Goal: Book appointment/travel/reservation

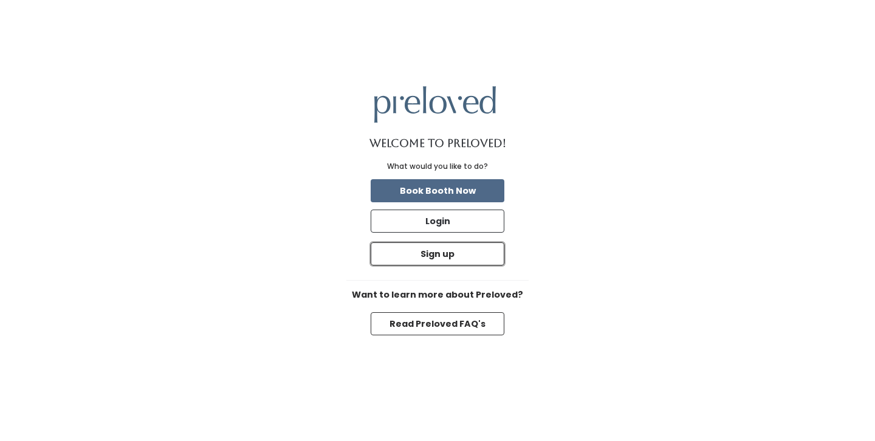
click at [500, 264] on button "Sign up" at bounding box center [438, 254] width 134 height 23
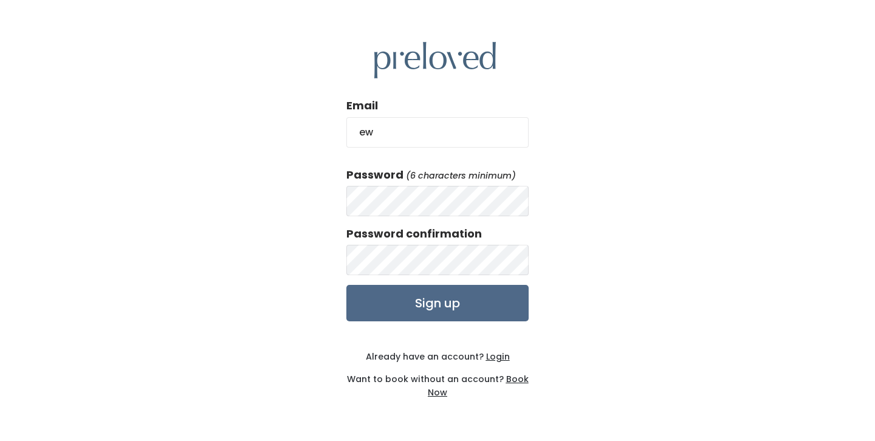
type input "ewittemund@gmail.com"
click at [415, 312] on input "Sign up" at bounding box center [437, 303] width 182 height 36
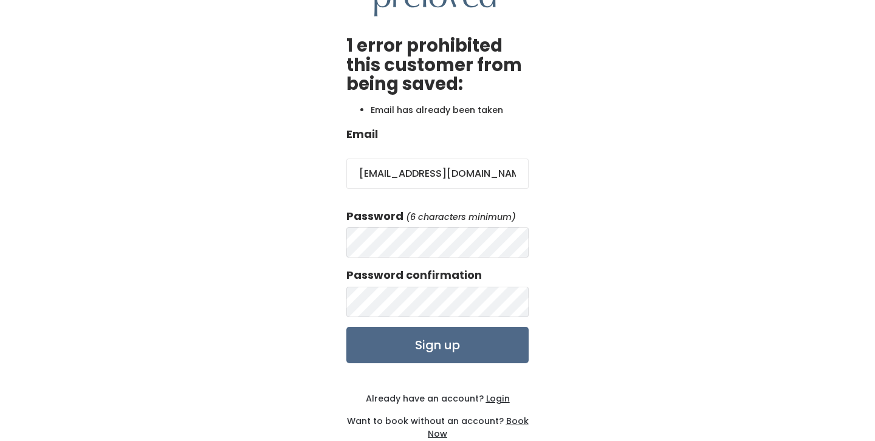
scroll to position [77, 0]
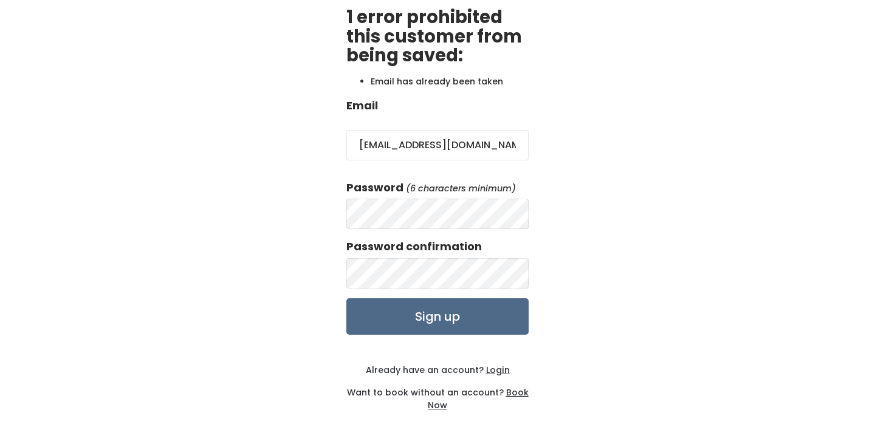
click at [500, 366] on u "Login" at bounding box center [498, 370] width 24 height 12
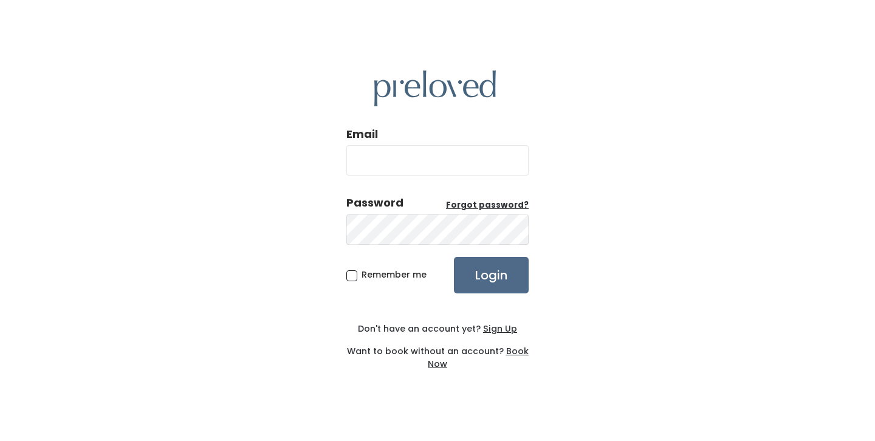
click at [413, 164] on input "Email" at bounding box center [437, 160] width 182 height 30
type input "ewittemund@gmail.com"
click at [362, 275] on span "Remember me" at bounding box center [394, 275] width 65 height 12
click at [362, 275] on input "Remember me" at bounding box center [366, 273] width 8 height 8
checkbox input "true"
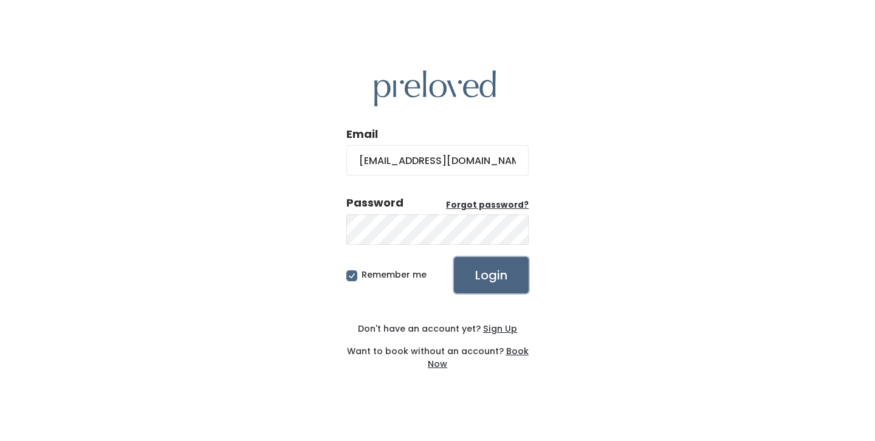
click at [478, 283] on input "Login" at bounding box center [491, 275] width 75 height 36
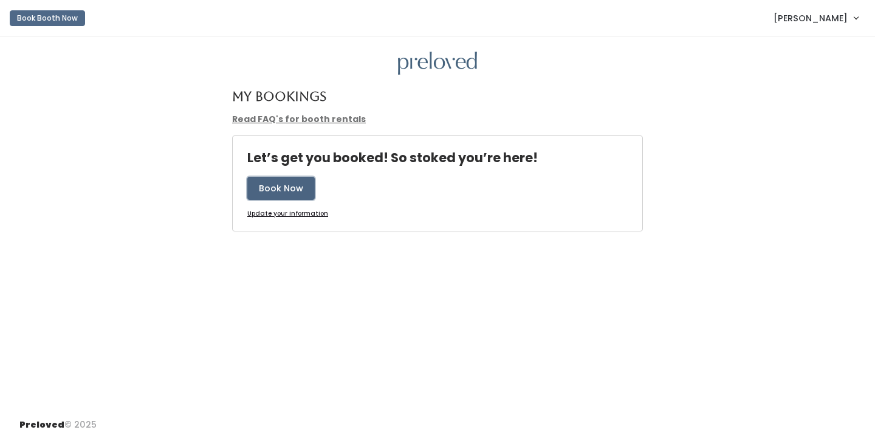
click at [262, 188] on button "Book Now" at bounding box center [280, 188] width 67 height 23
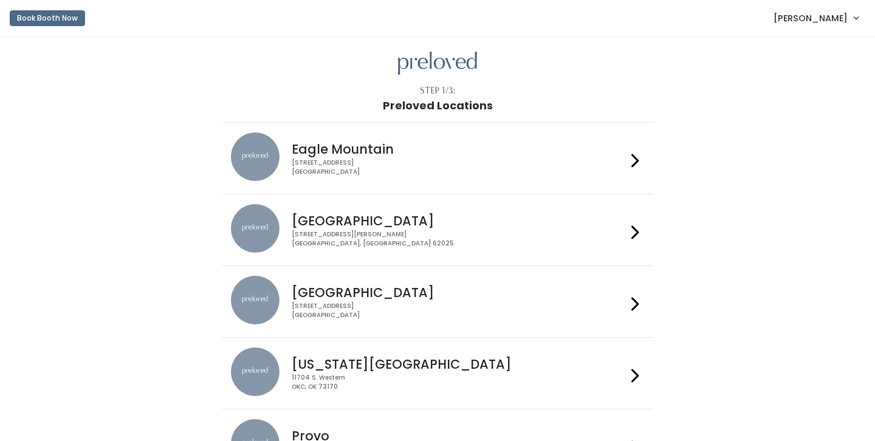
click at [585, 139] on div "Eagle Mountain [STREET_ADDRESS]" at bounding box center [456, 155] width 339 height 44
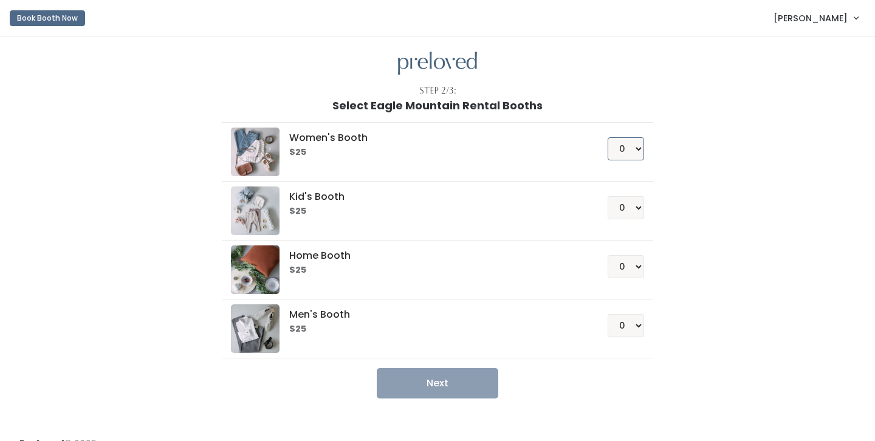
click at [634, 150] on select "0 1 2 3 4" at bounding box center [626, 148] width 36 height 23
select select "1"
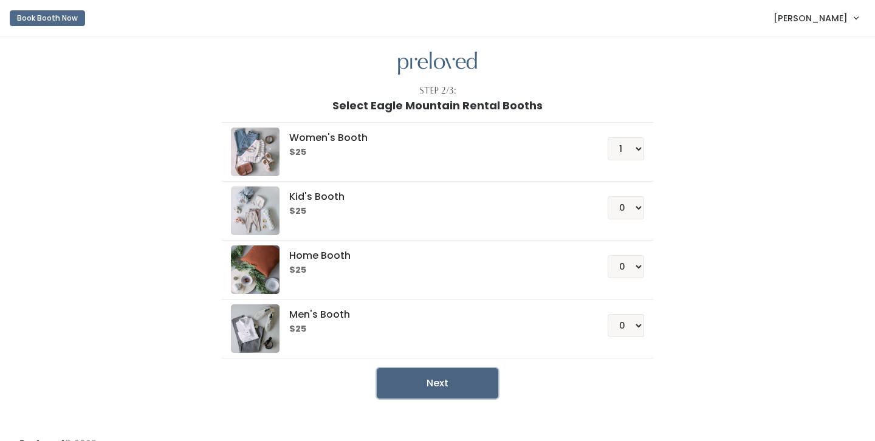
click at [474, 376] on button "Next" at bounding box center [438, 383] width 122 height 30
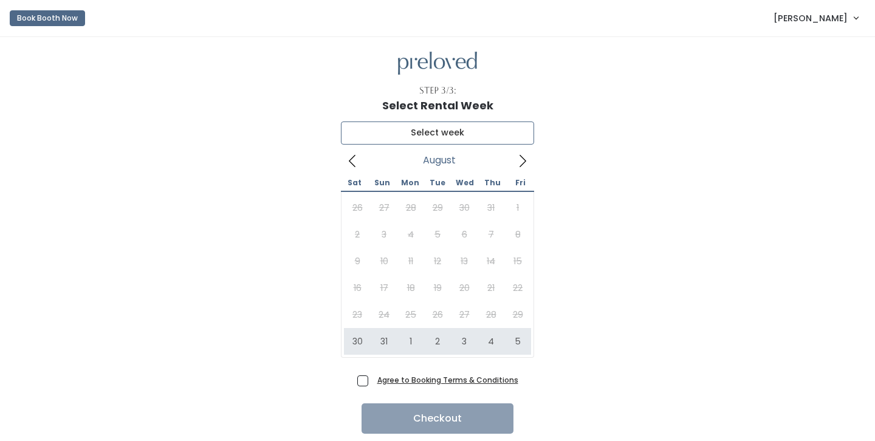
type input "[DATE] to [DATE]"
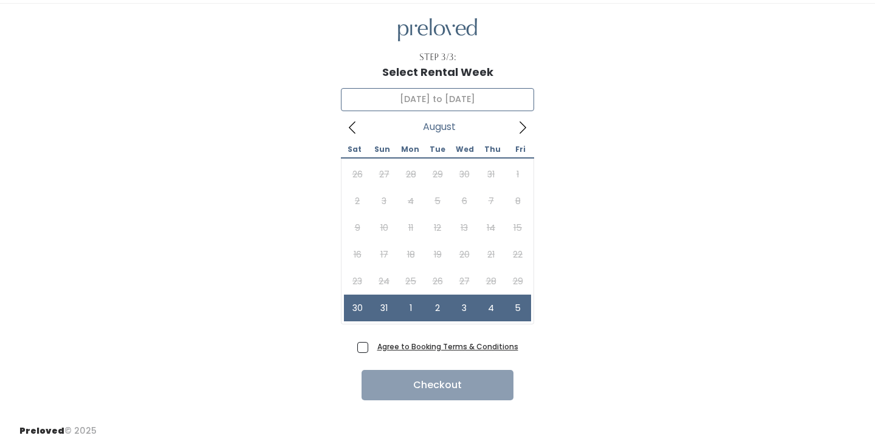
scroll to position [40, 0]
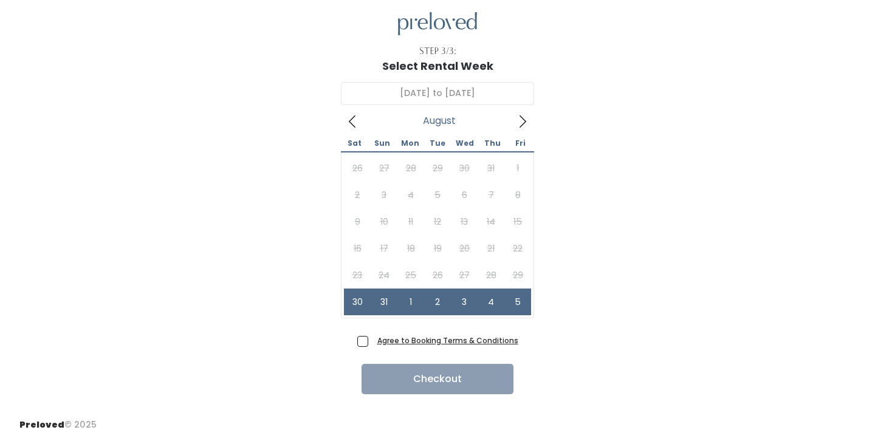
click at [373, 340] on span "Agree to Booking Terms & Conditions" at bounding box center [446, 340] width 146 height 12
click at [373, 340] on input "Agree to Booking Terms & Conditions" at bounding box center [377, 338] width 8 height 8
checkbox input "true"
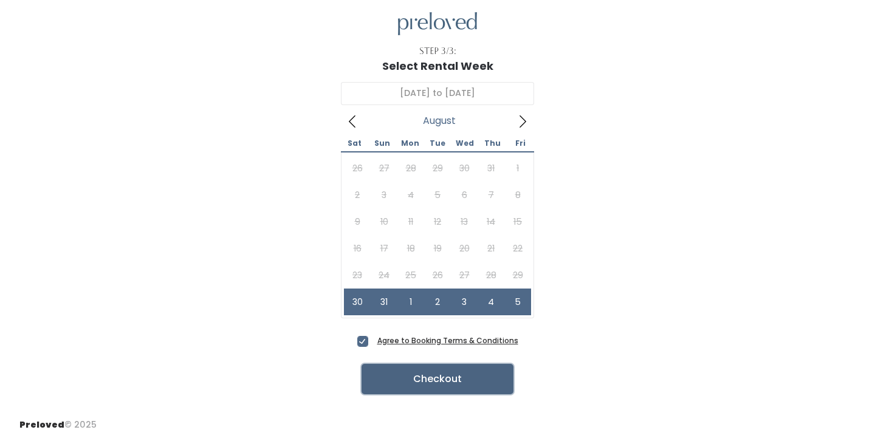
click at [397, 374] on button "Checkout" at bounding box center [438, 379] width 152 height 30
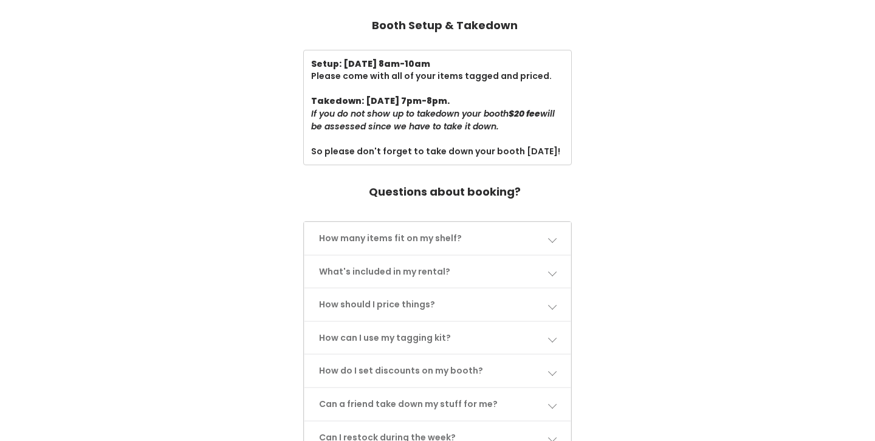
scroll to position [391, 0]
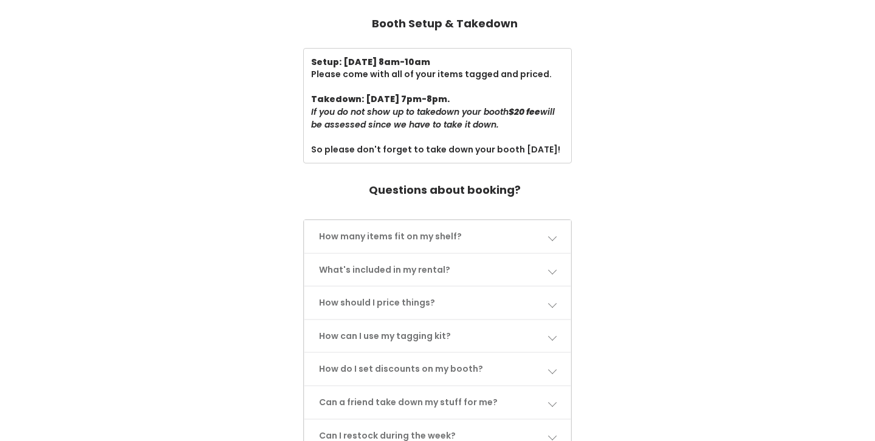
click at [552, 232] on link "How many items fit on my shelf?" at bounding box center [438, 237] width 267 height 32
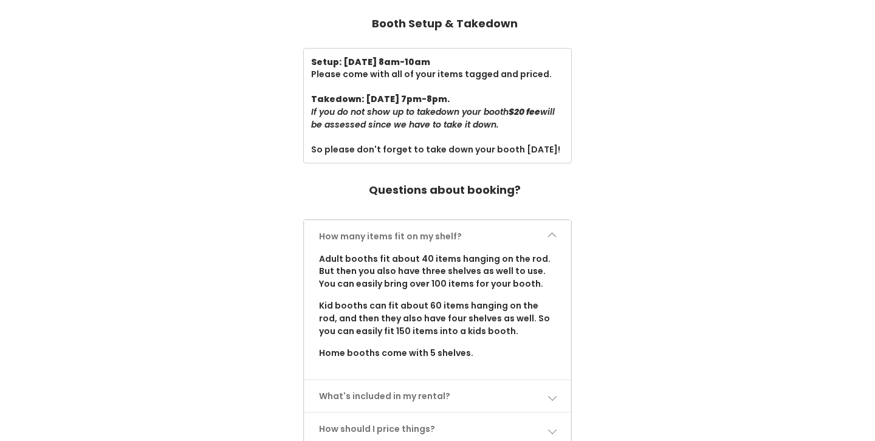
click at [553, 232] on link "How many items fit on my shelf?" at bounding box center [438, 237] width 267 height 32
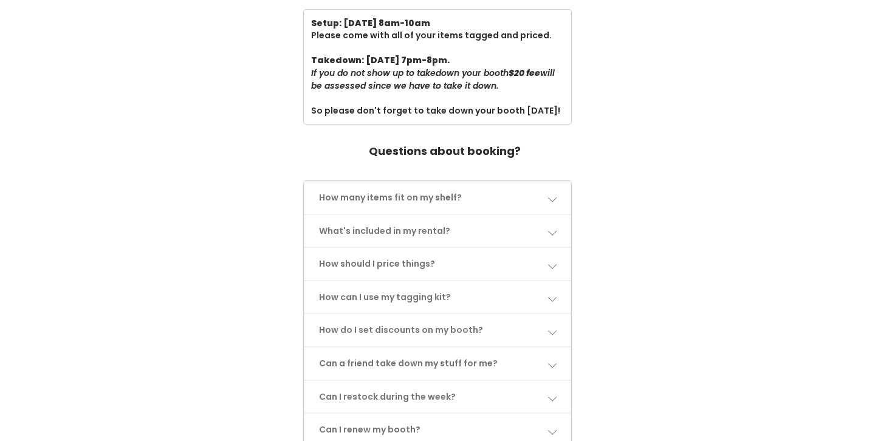
scroll to position [440, 0]
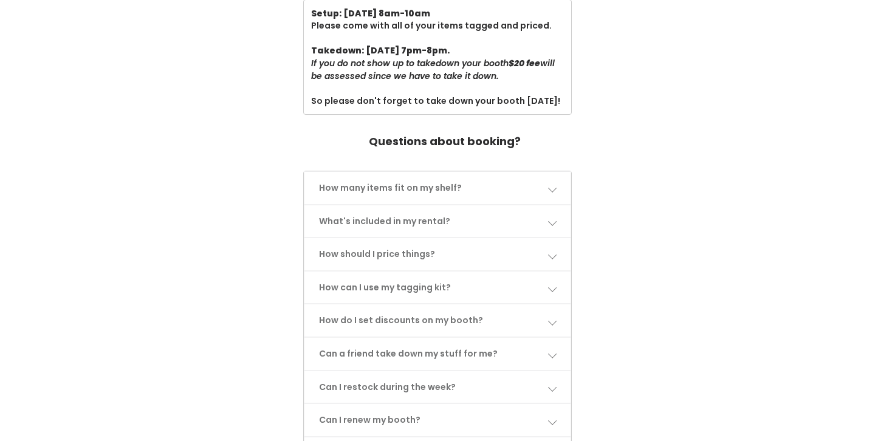
click at [547, 218] on link "What's included in my rental?" at bounding box center [438, 221] width 267 height 32
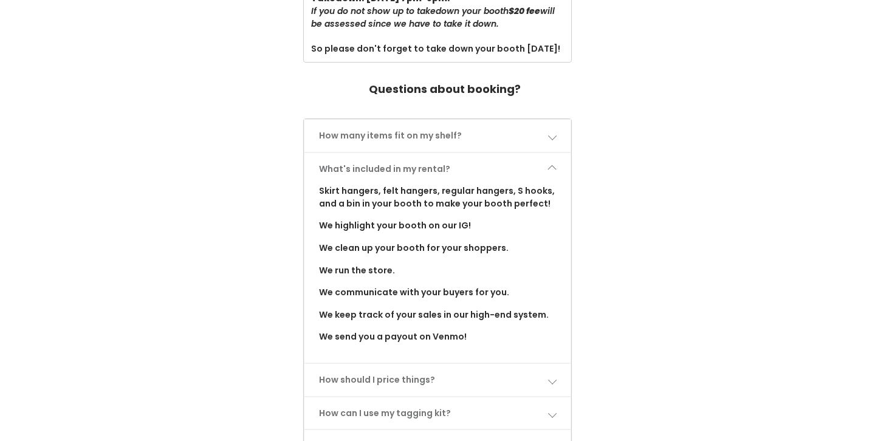
scroll to position [501, 0]
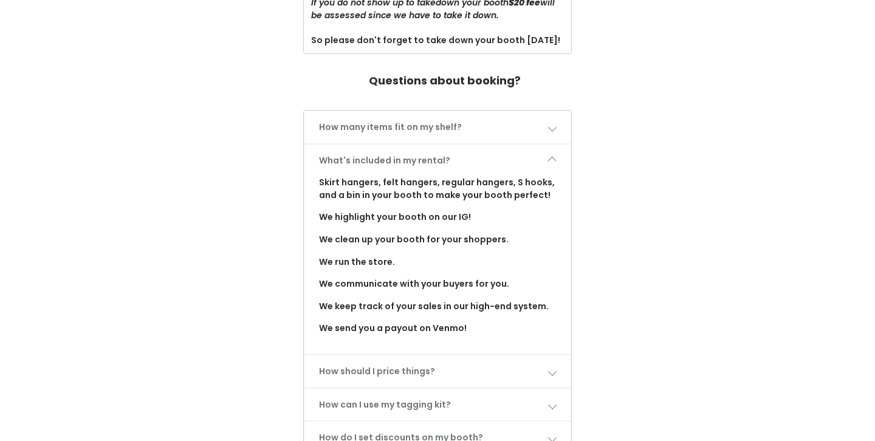
click at [552, 160] on span at bounding box center [552, 160] width 9 height 9
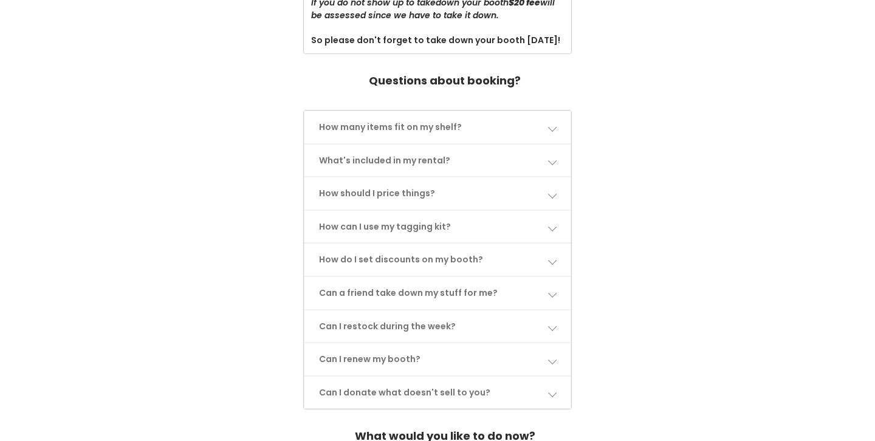
click at [552, 192] on span at bounding box center [552, 194] width 9 height 9
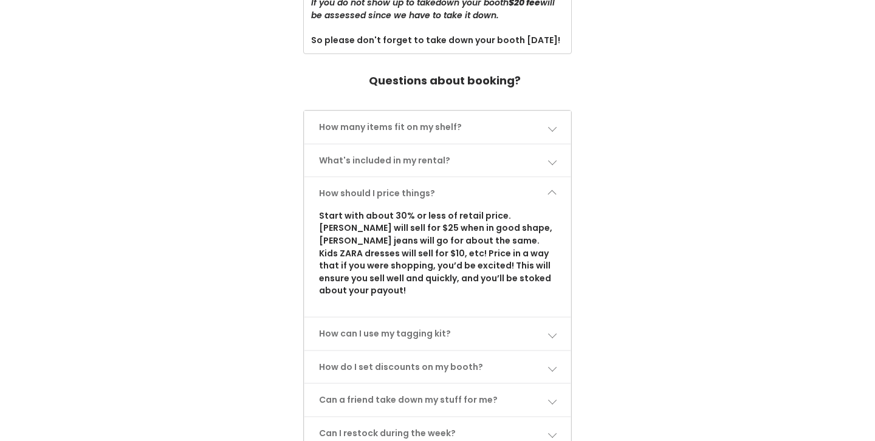
click at [553, 193] on span at bounding box center [552, 194] width 9 height 9
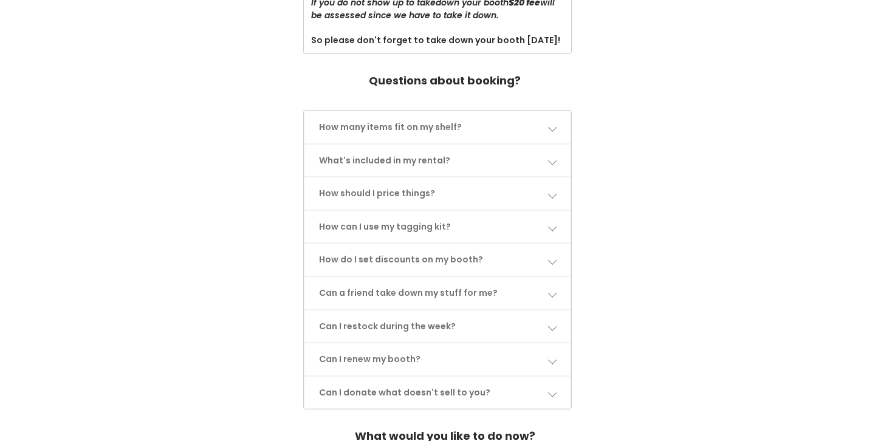
click at [553, 289] on span at bounding box center [552, 293] width 9 height 9
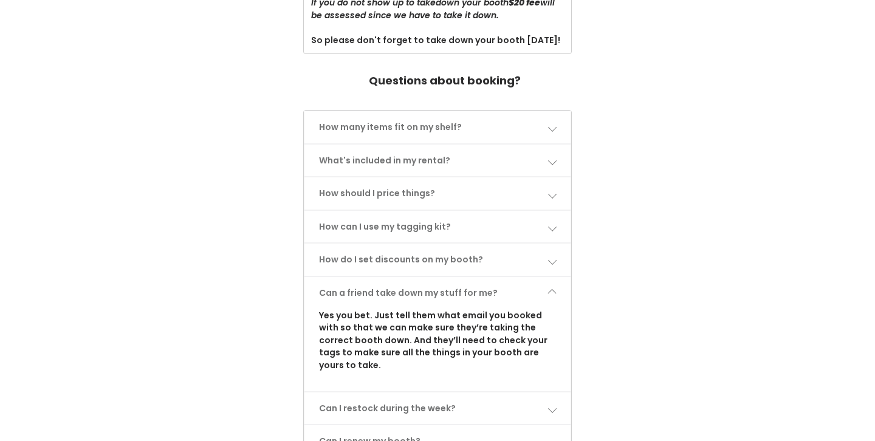
click at [553, 289] on span at bounding box center [552, 293] width 9 height 9
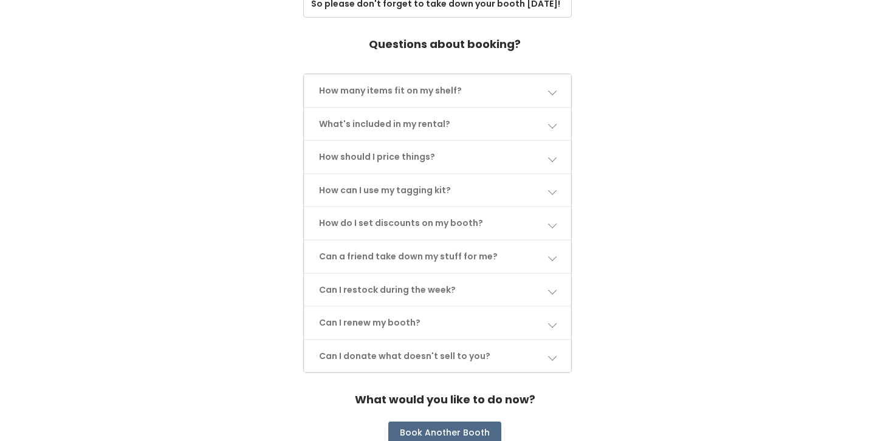
scroll to position [542, 0]
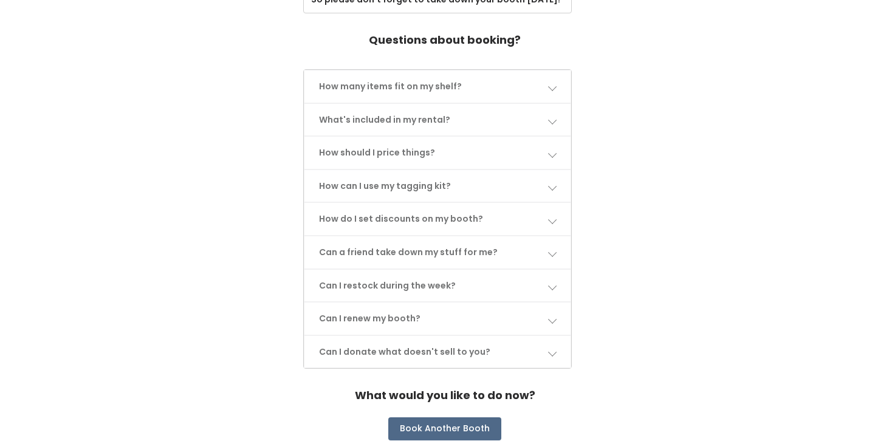
click at [553, 289] on span at bounding box center [552, 285] width 9 height 9
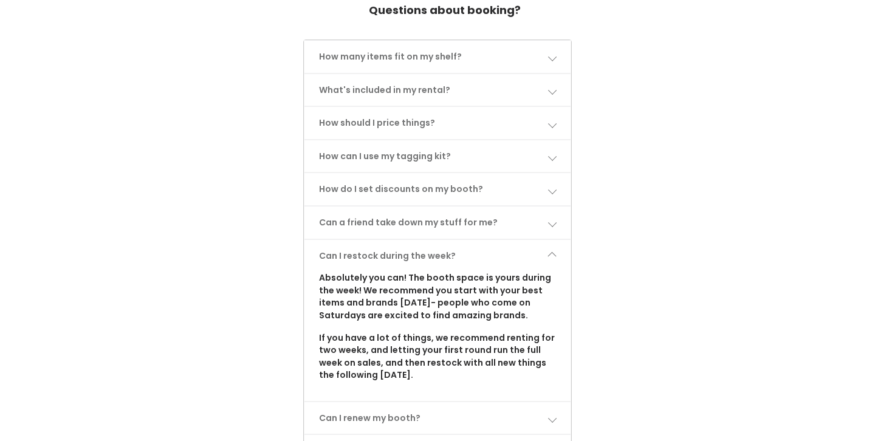
scroll to position [571, 0]
click at [549, 257] on span at bounding box center [552, 256] width 9 height 9
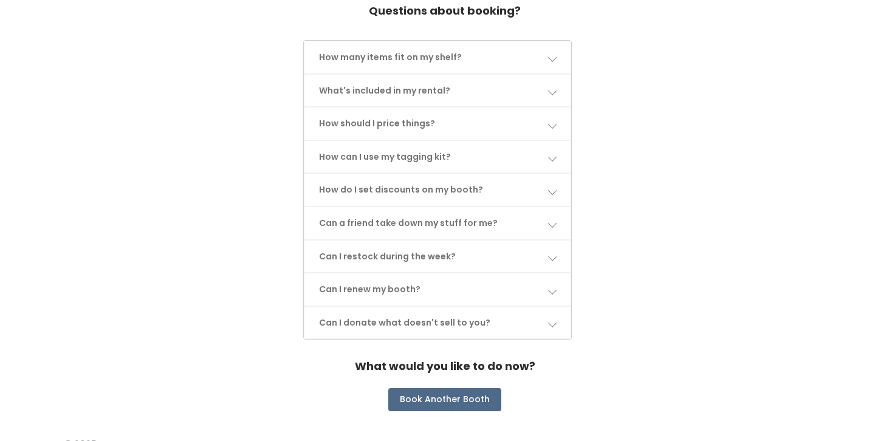
click at [548, 277] on link "Can I renew my booth?" at bounding box center [438, 290] width 267 height 32
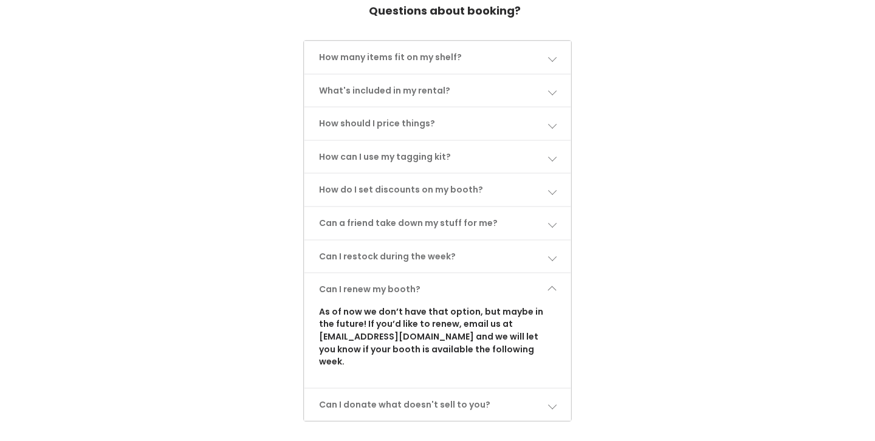
click at [548, 277] on link "Can I renew my booth?" at bounding box center [438, 290] width 267 height 32
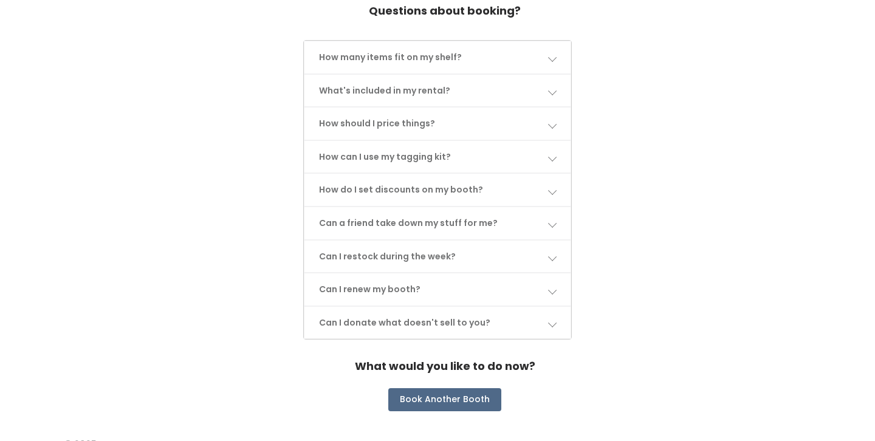
click at [545, 315] on link "Can I donate what doesn't sell to you?" at bounding box center [438, 323] width 267 height 32
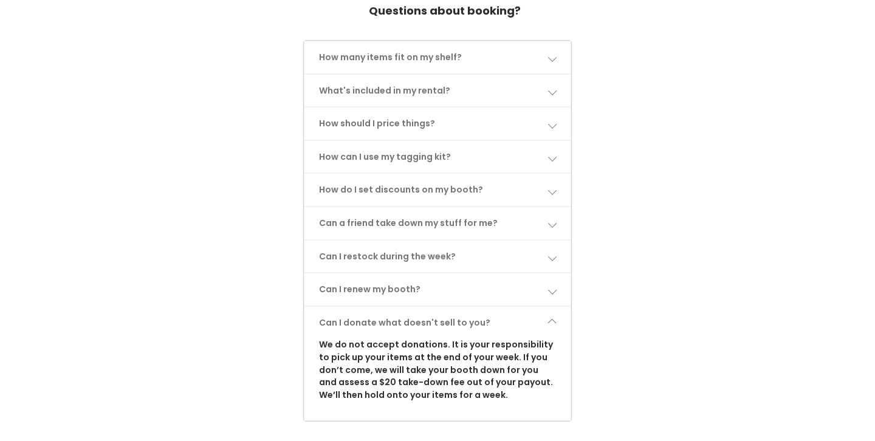
click at [545, 315] on link "Can I donate what doesn't sell to you?" at bounding box center [438, 323] width 267 height 32
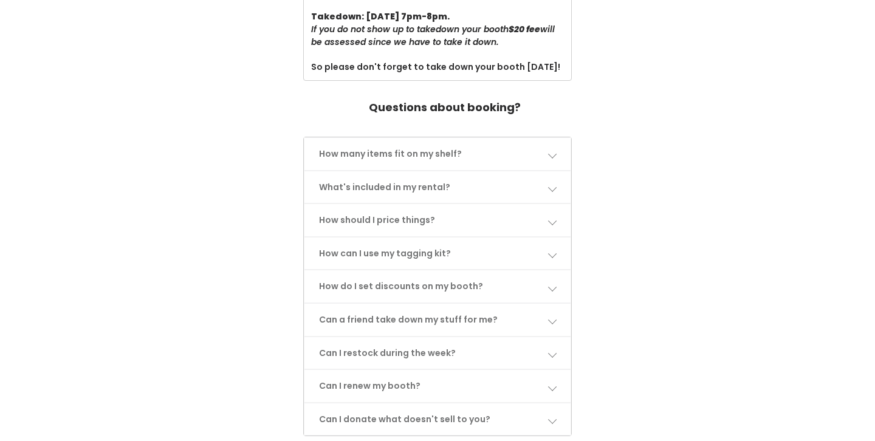
scroll to position [464, 0]
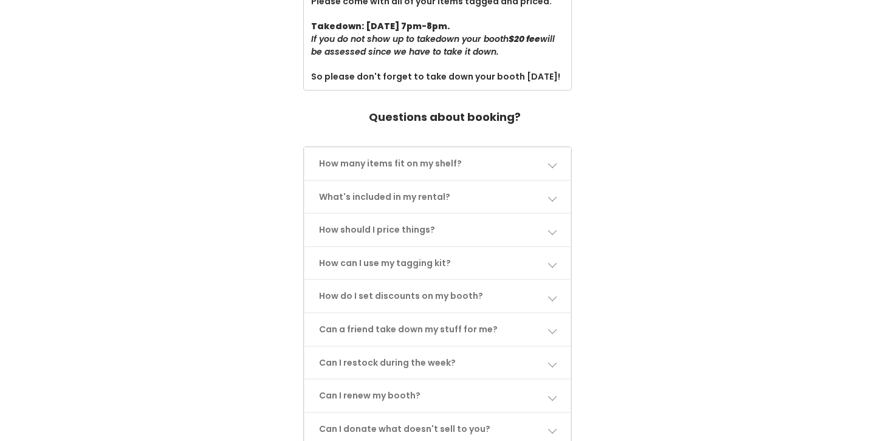
click at [526, 272] on link "How can I use my tagging kit?" at bounding box center [438, 263] width 267 height 32
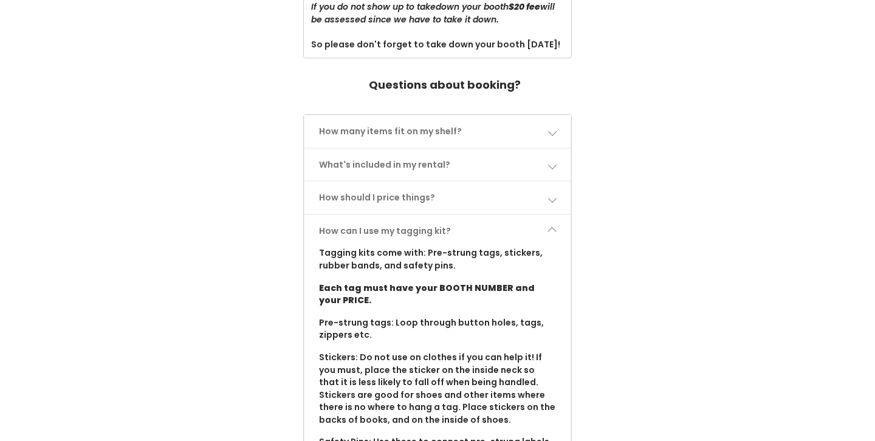
scroll to position [449, 0]
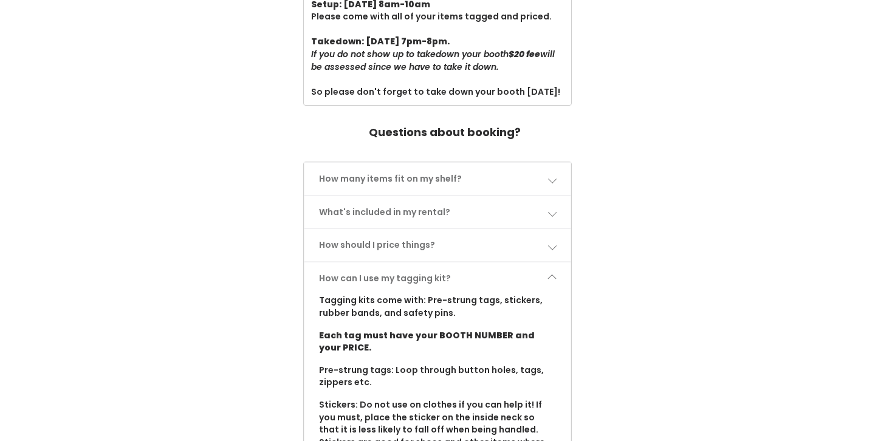
click at [552, 266] on link "How can I use my tagging kit?" at bounding box center [438, 279] width 267 height 32
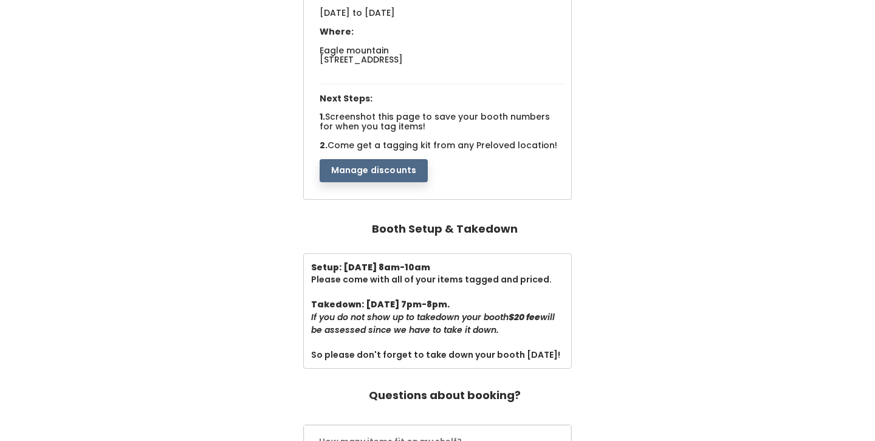
scroll to position [0, 0]
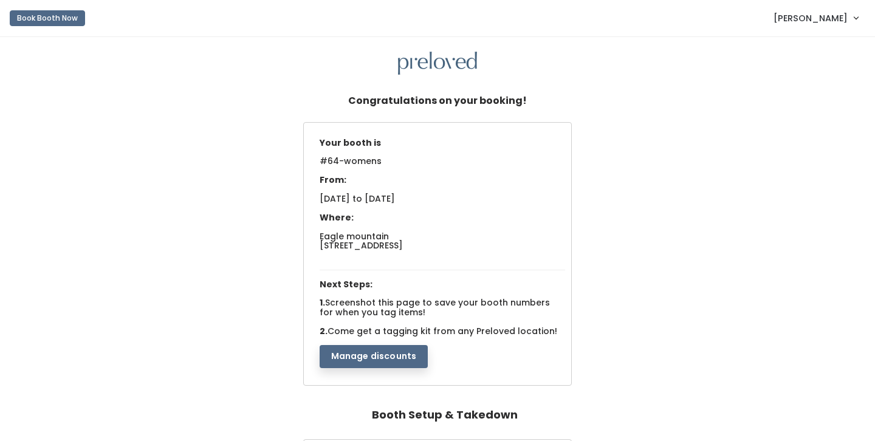
click at [808, 11] on link "Emma Wittemund" at bounding box center [816, 18] width 109 height 26
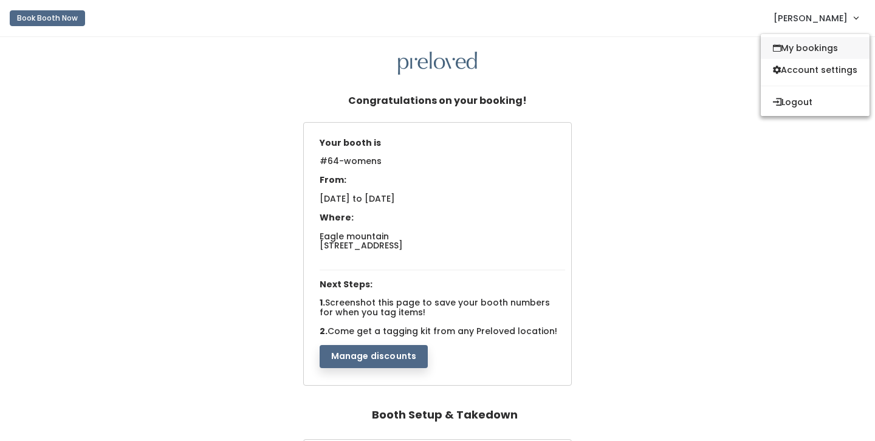
click at [808, 47] on link "My bookings" at bounding box center [815, 48] width 109 height 22
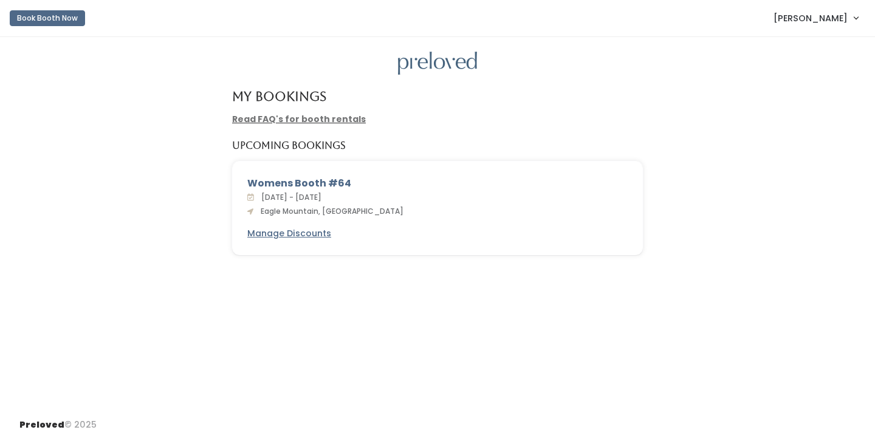
click at [43, 424] on span "Preloved" at bounding box center [41, 425] width 45 height 12
click at [297, 116] on link "Read FAQ's for booth rentals" at bounding box center [299, 119] width 134 height 12
